Goal: Use online tool/utility: Utilize a website feature to perform a specific function

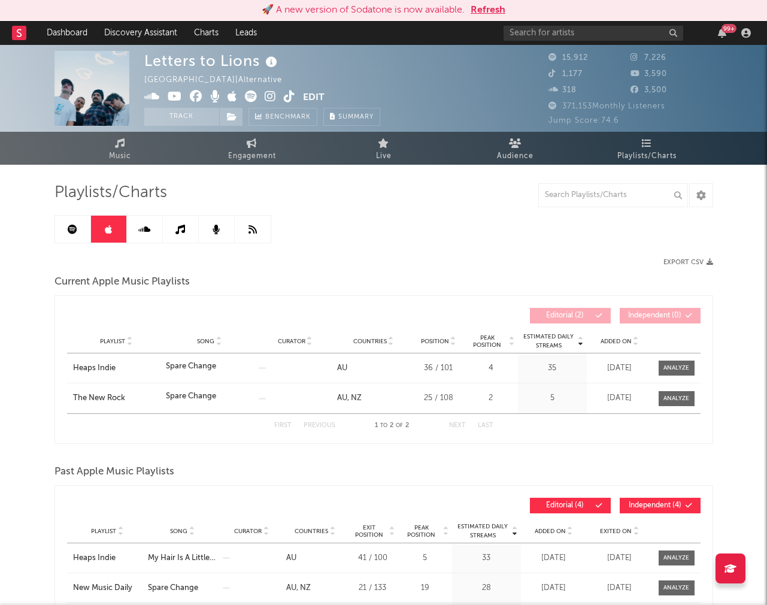
click at [495, 7] on button "Refresh" at bounding box center [488, 10] width 35 height 14
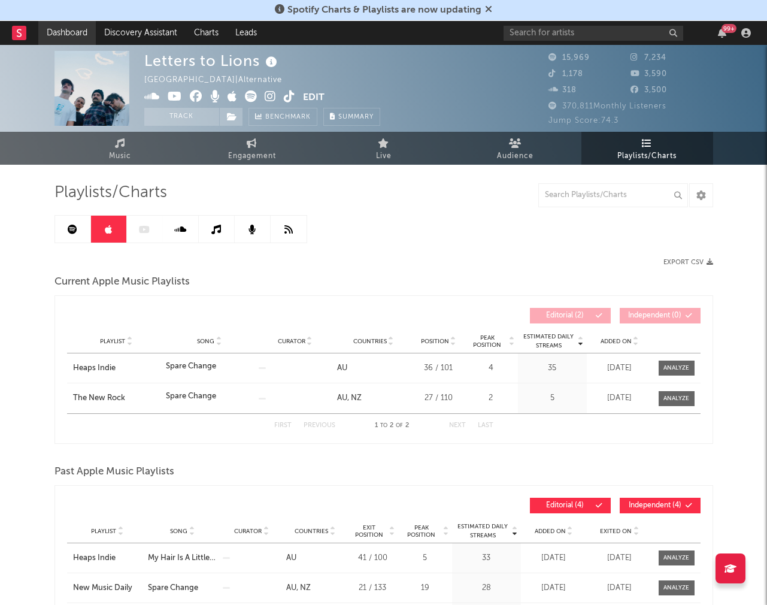
click at [69, 34] on link "Dashboard" at bounding box center [66, 33] width 57 height 24
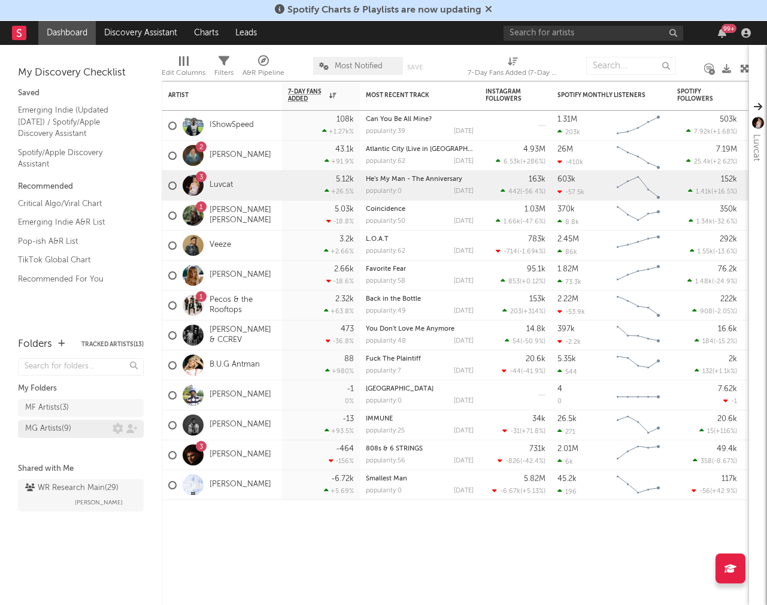
click at [68, 432] on div "MG Artists ( 9 )" at bounding box center [48, 429] width 46 height 14
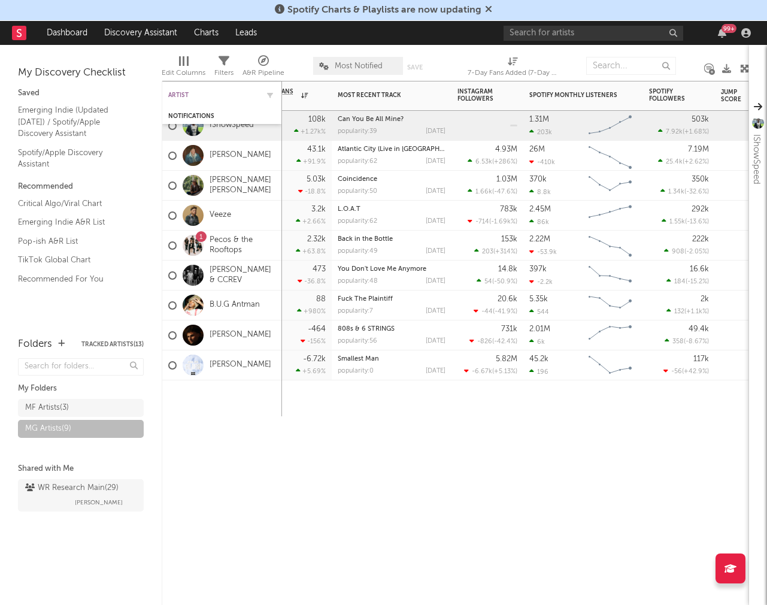
click at [201, 96] on div "Artist" at bounding box center [213, 95] width 90 height 7
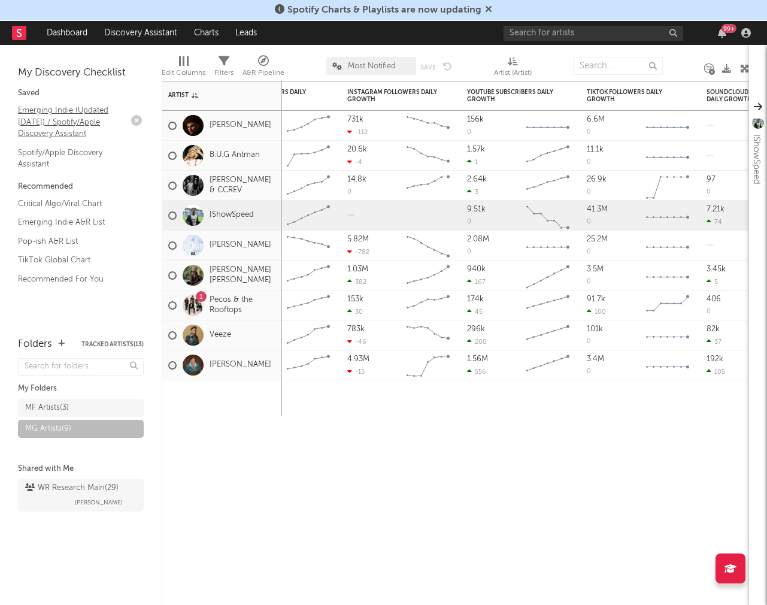
click at [78, 117] on link "Emerging Indie (Updated [DATE]) / Spotify/Apple Discovery Assistant" at bounding box center [75, 122] width 114 height 37
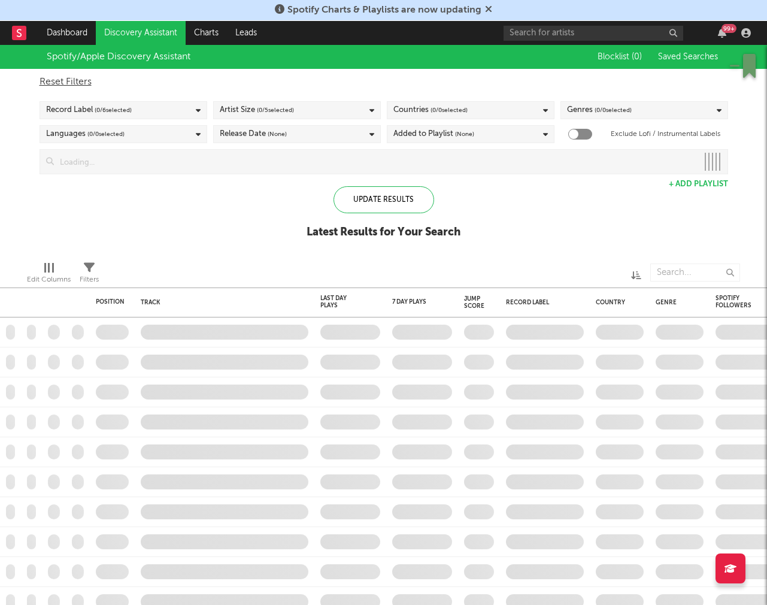
checkbox input "true"
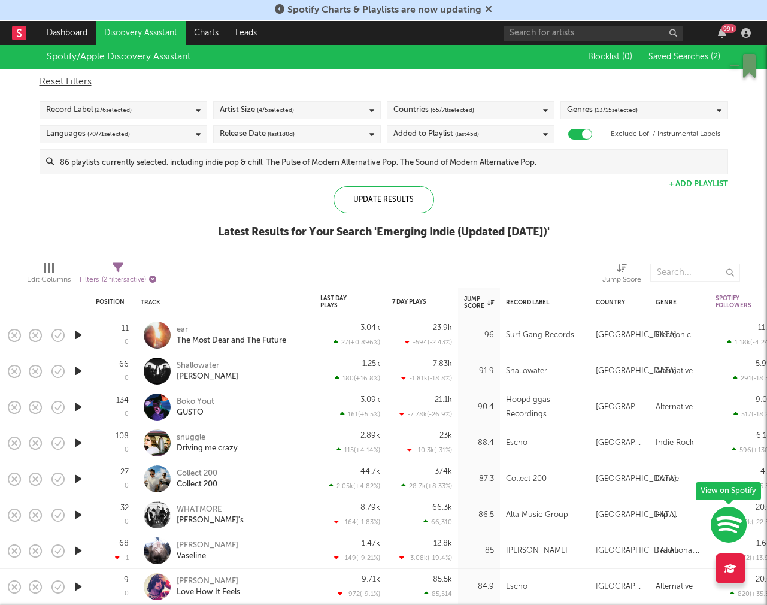
click at [150, 278] on icon "button" at bounding box center [152, 278] width 7 height 7
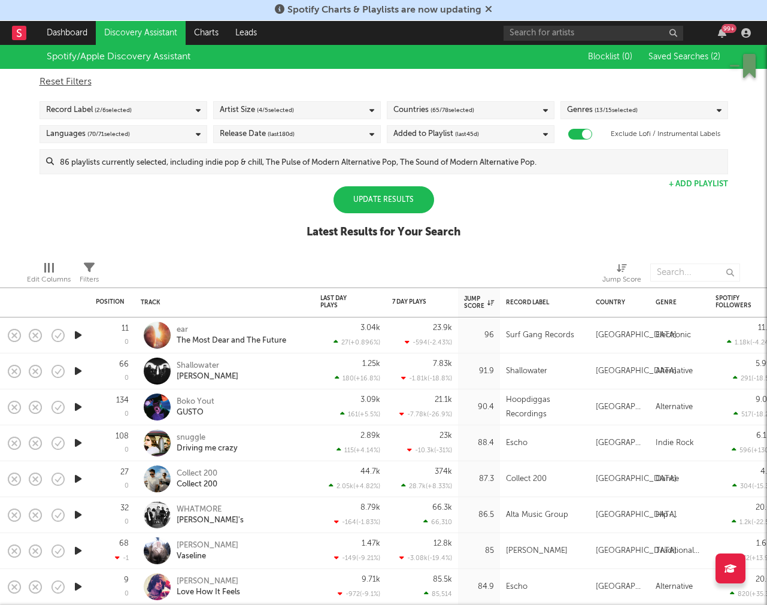
click at [395, 202] on div "Update Results" at bounding box center [384, 199] width 101 height 27
